Goal: Navigation & Orientation: Go to known website

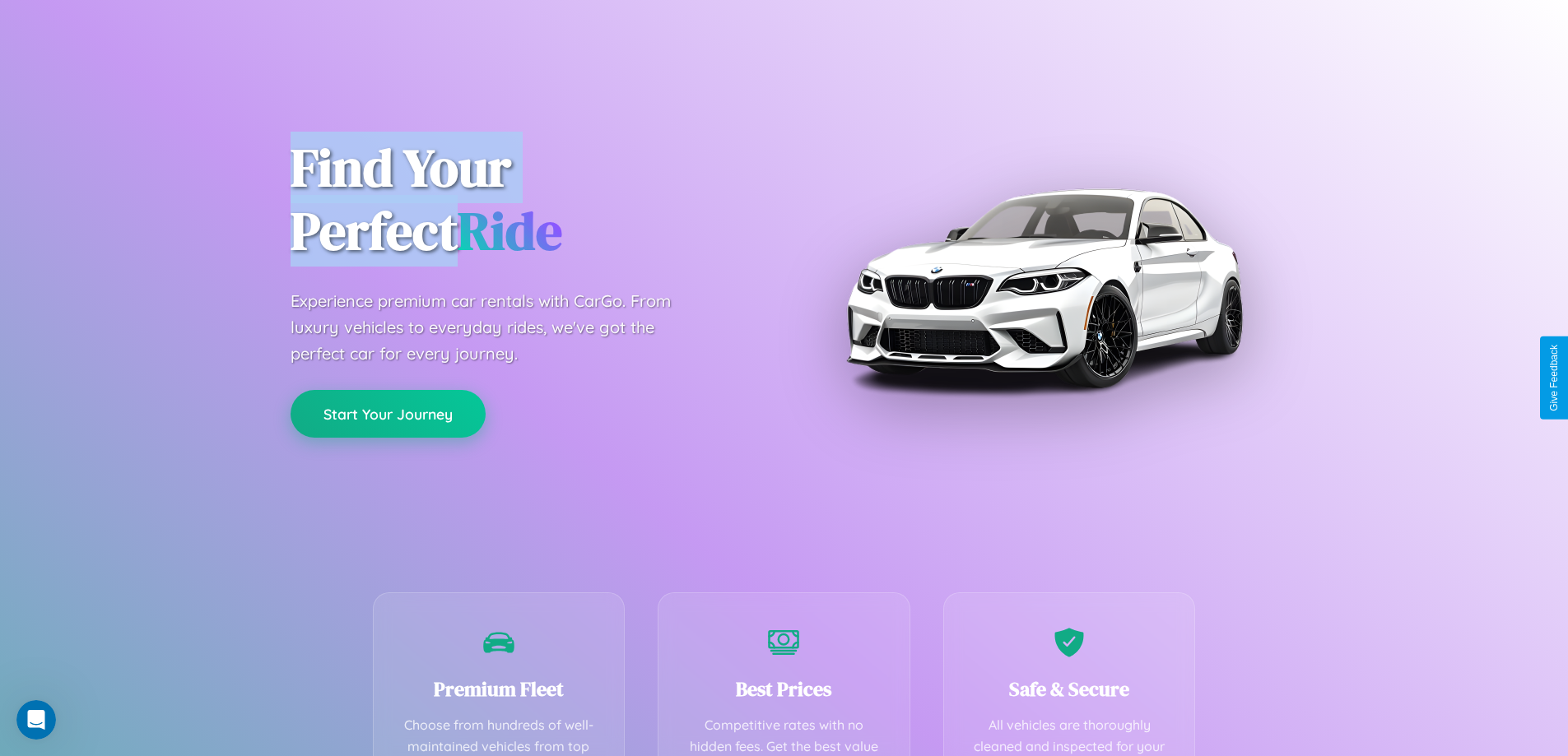
click at [388, 414] on button "Start Your Journey" at bounding box center [388, 414] width 196 height 47
click at [388, 413] on button "Start Your Journey" at bounding box center [388, 414] width 196 height 47
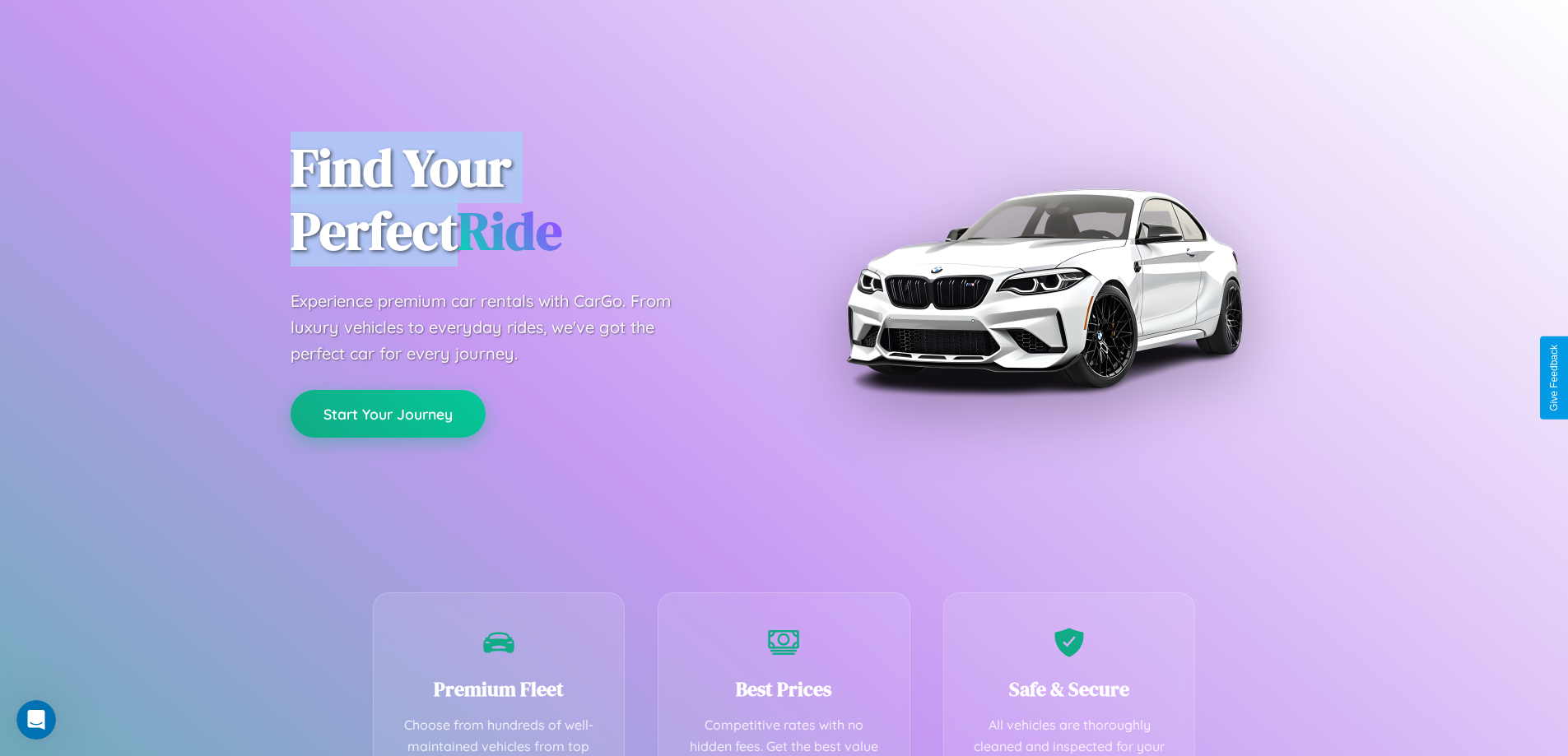
click at [388, 413] on button "Start Your Journey" at bounding box center [388, 414] width 196 height 47
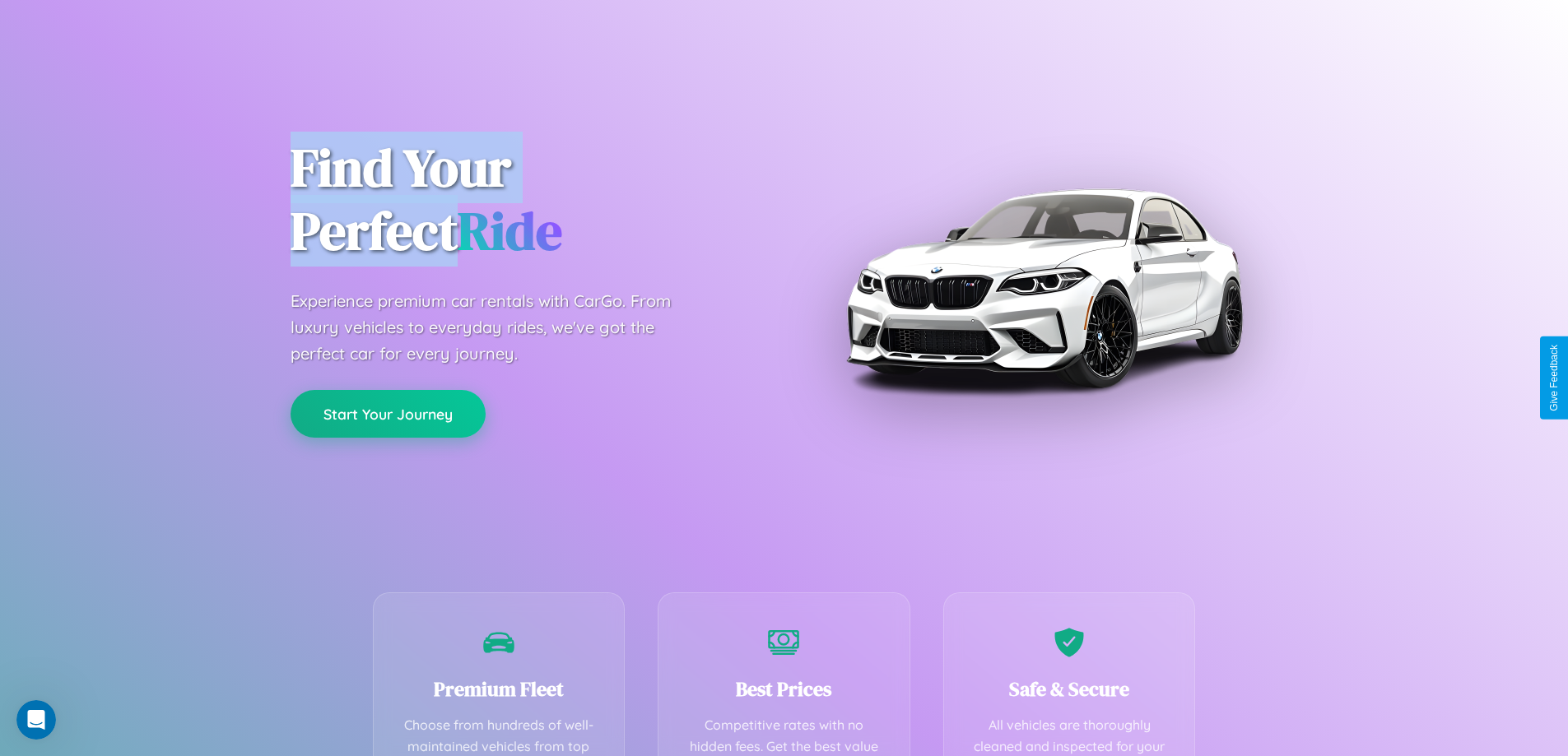
click at [388, 413] on button "Start Your Journey" at bounding box center [388, 414] width 196 height 47
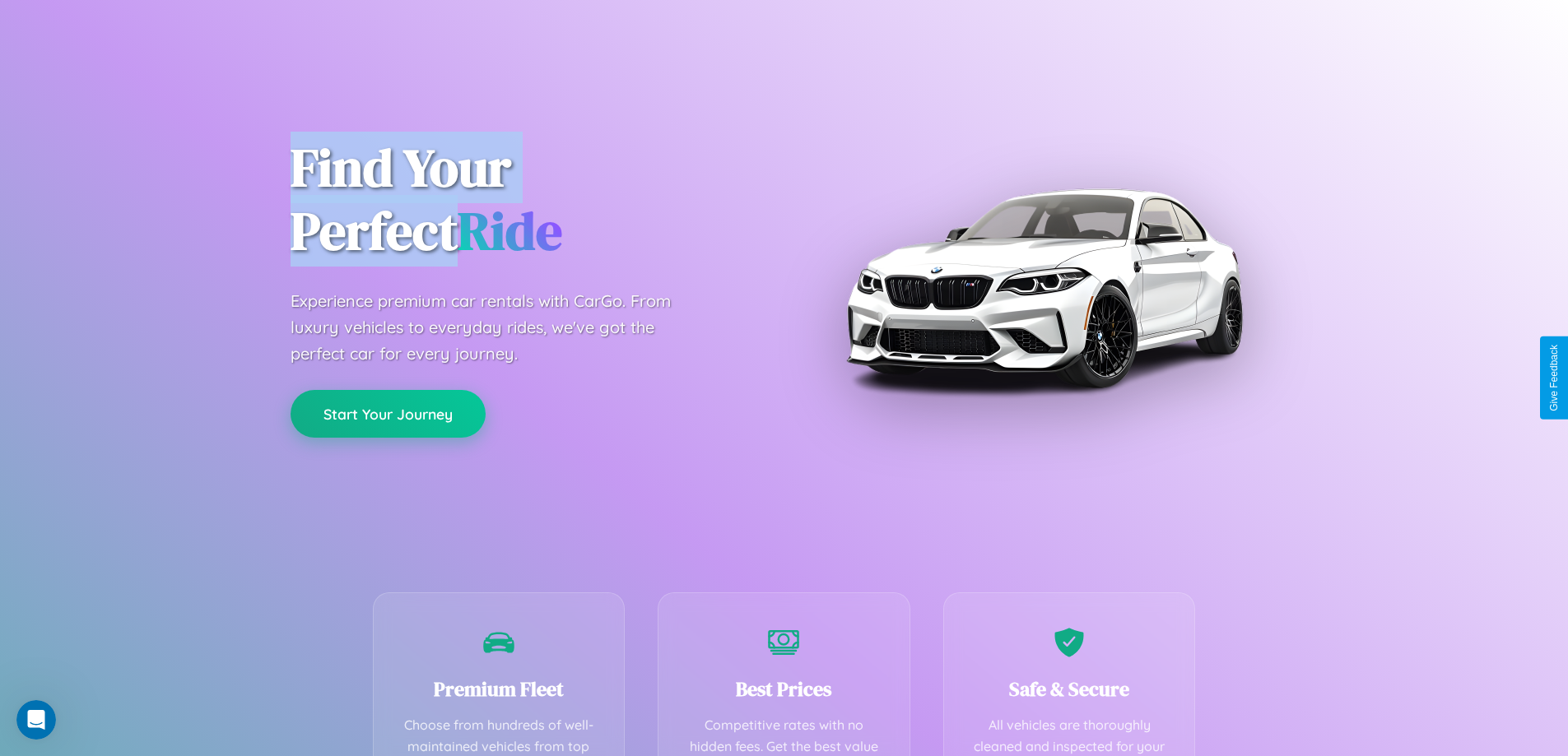
click at [388, 413] on button "Start Your Journey" at bounding box center [388, 414] width 196 height 47
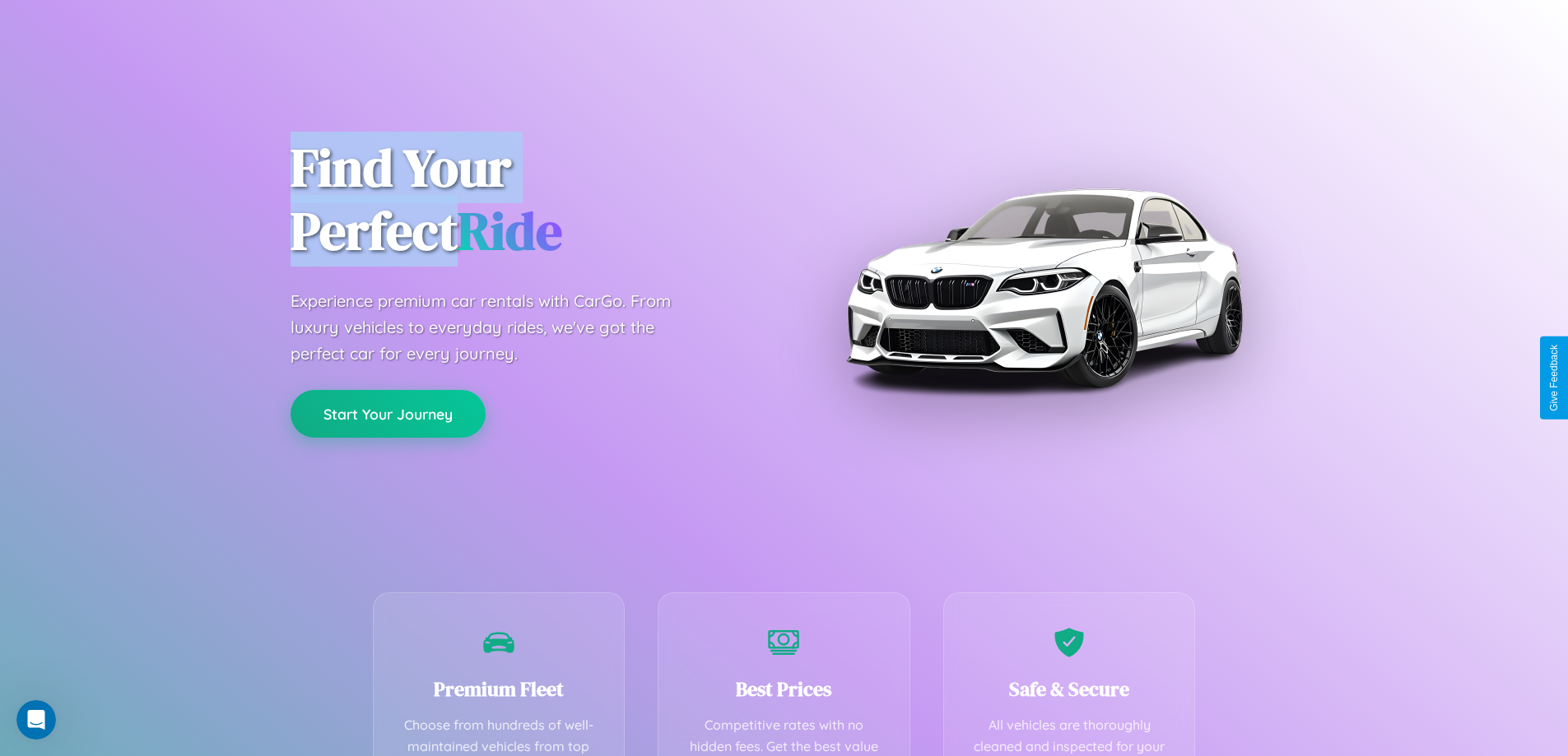
click at [388, 413] on button "Start Your Journey" at bounding box center [388, 414] width 196 height 47
